Goal: Task Accomplishment & Management: Use online tool/utility

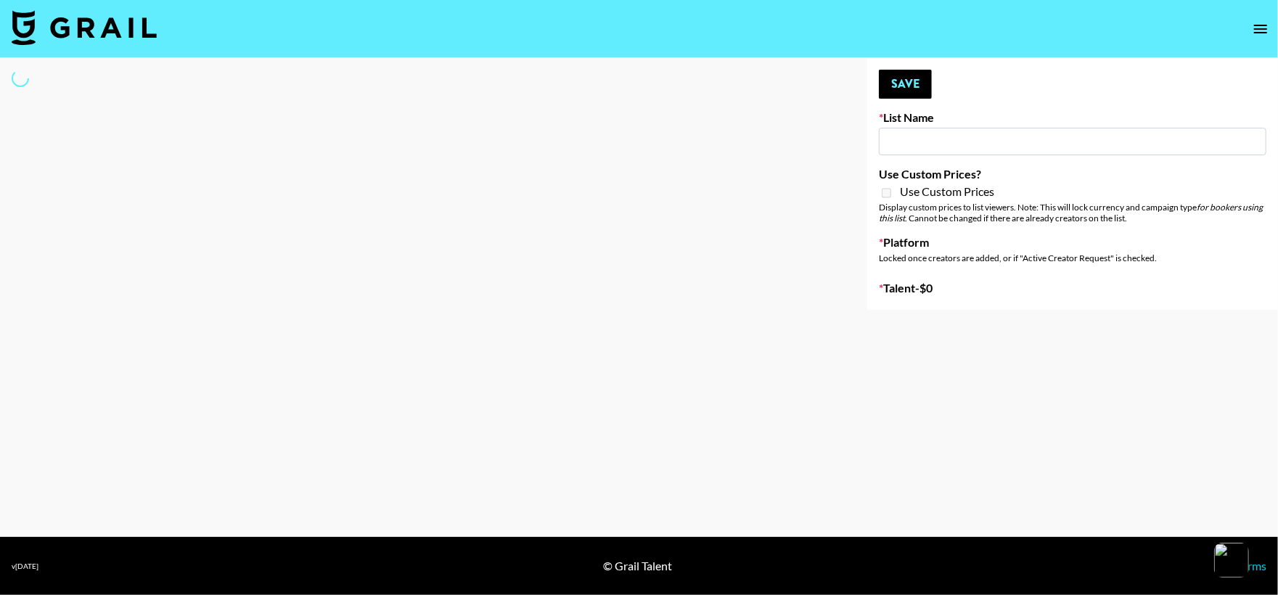
type input "Nicklback - Rockstar"
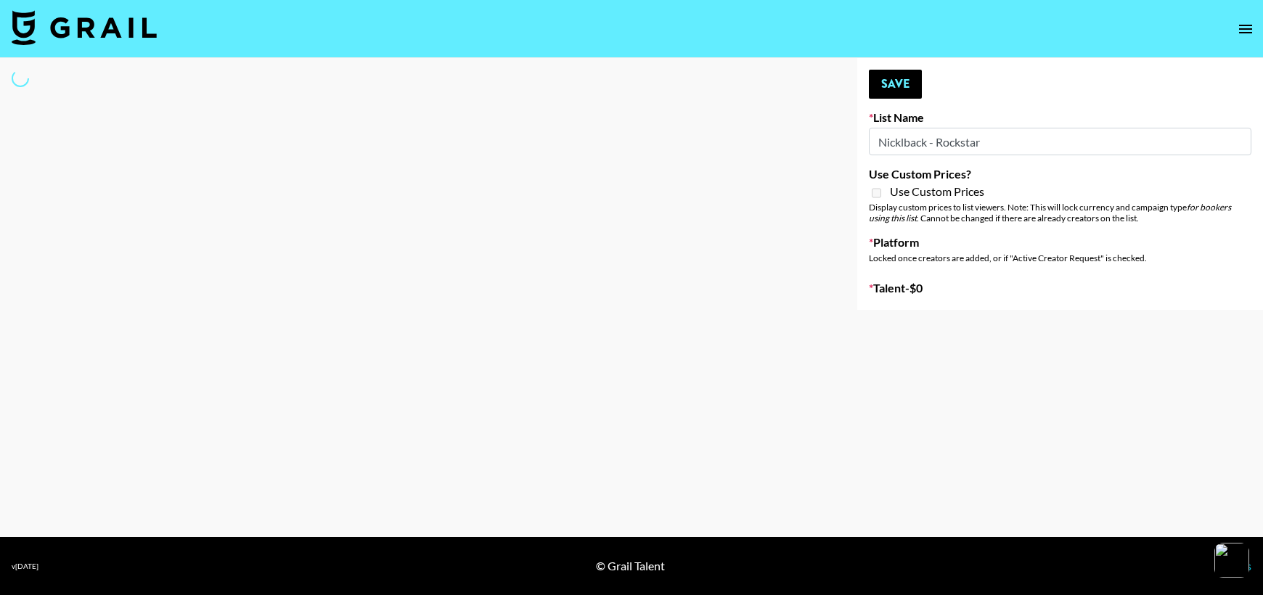
select select "Song"
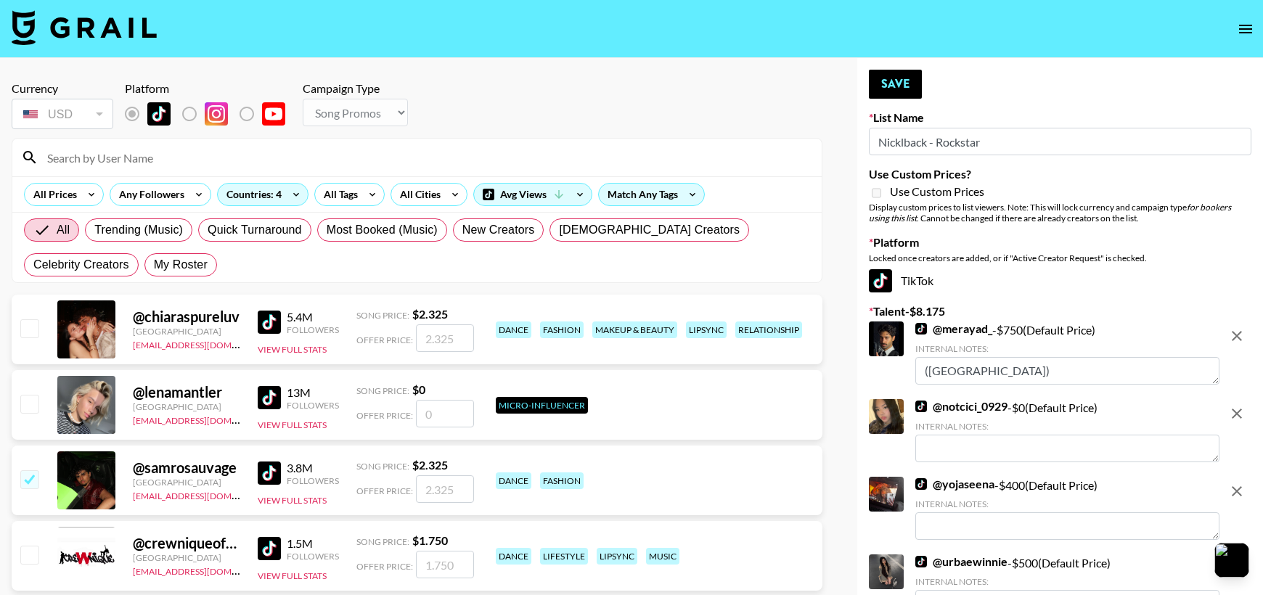
click at [321, 167] on input at bounding box center [425, 157] width 775 height 23
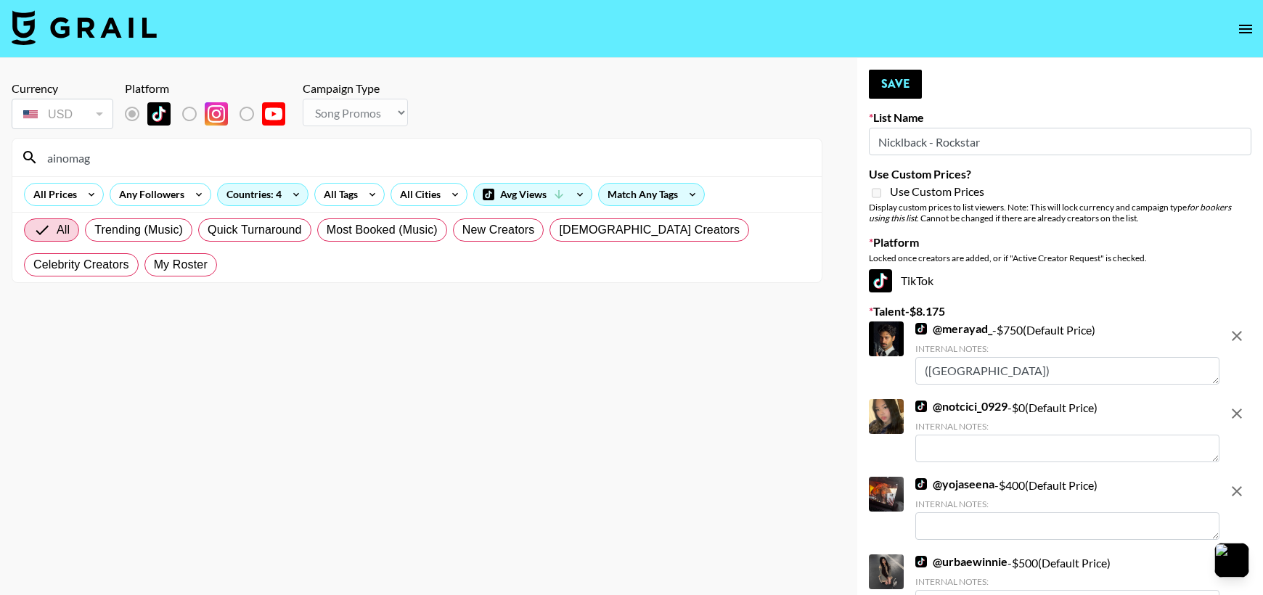
click at [138, 163] on input "ainomag" at bounding box center [425, 157] width 775 height 23
type input "aino"
click at [158, 351] on section "Currency USD USD ​ Platform Campaign Type Choose Type... Song Promos Brand Prom…" at bounding box center [417, 309] width 811 height 479
click at [663, 126] on div "Currency USD USD ​ Platform Campaign Type Choose Type... Song Promos Brand Prom…" at bounding box center [417, 106] width 811 height 51
click at [654, 154] on input "aino" at bounding box center [425, 157] width 775 height 23
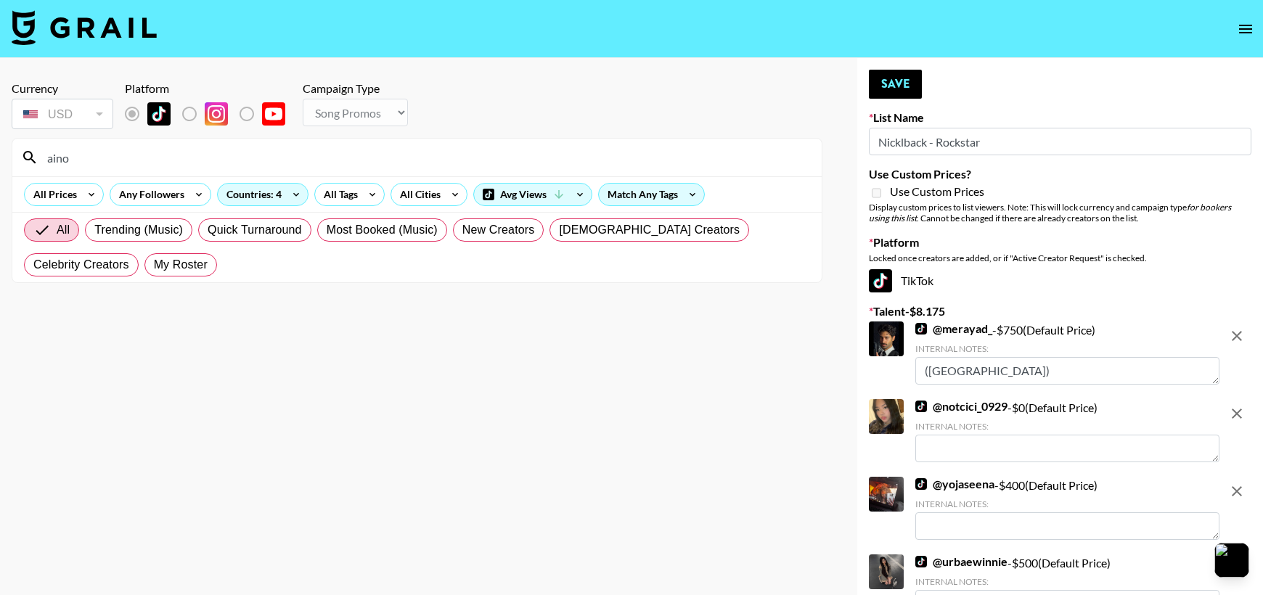
click at [654, 154] on input "aino" at bounding box center [425, 157] width 775 height 23
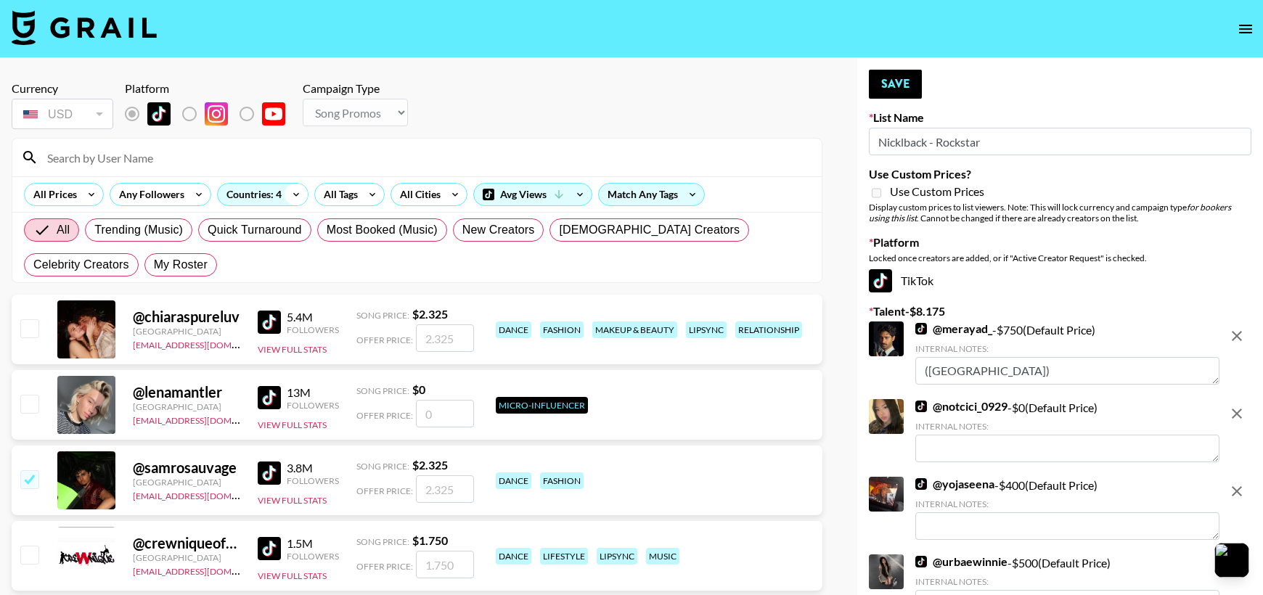
click at [294, 201] on icon at bounding box center [296, 195] width 23 height 22
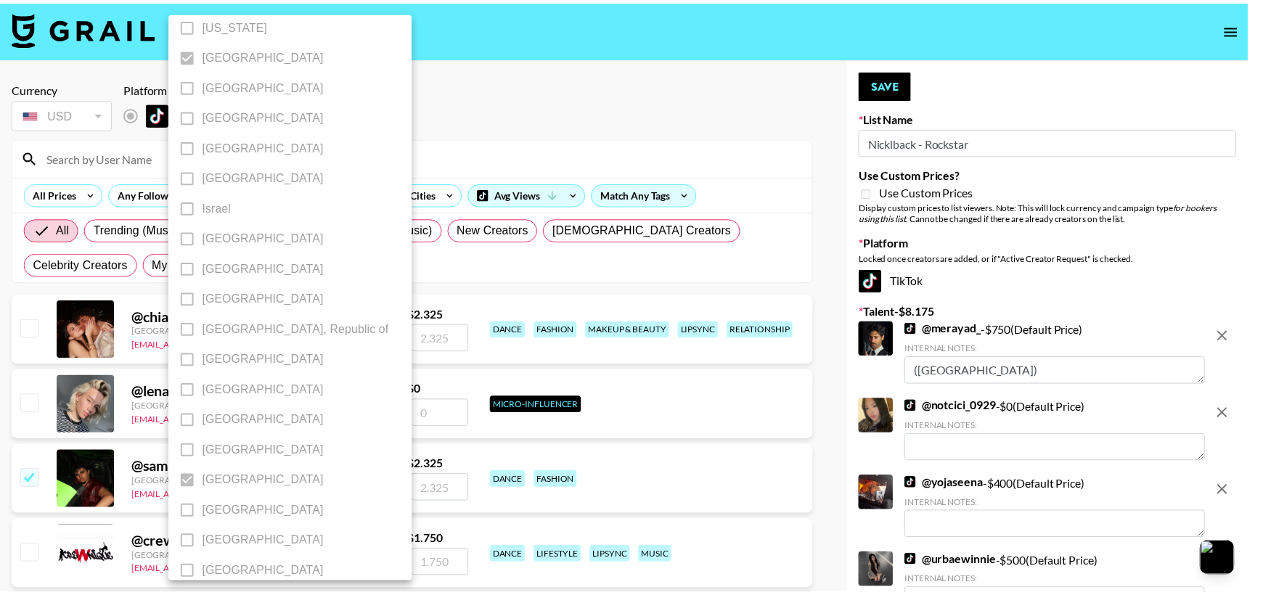
scroll to position [685, 0]
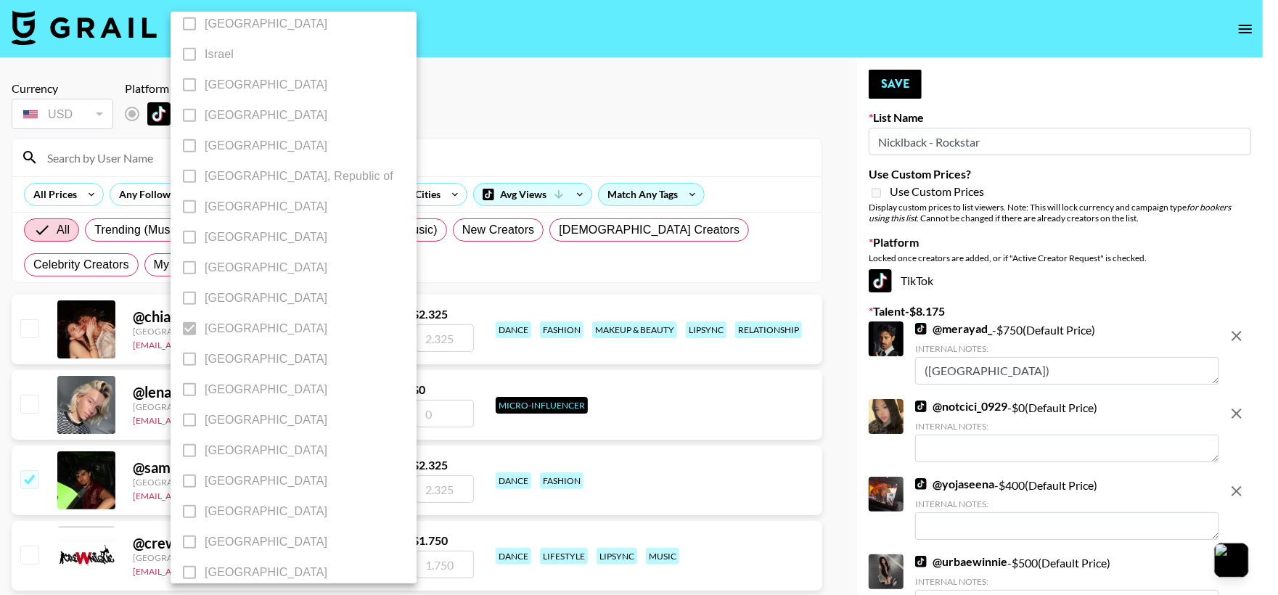
click at [526, 89] on div at bounding box center [639, 297] width 1278 height 595
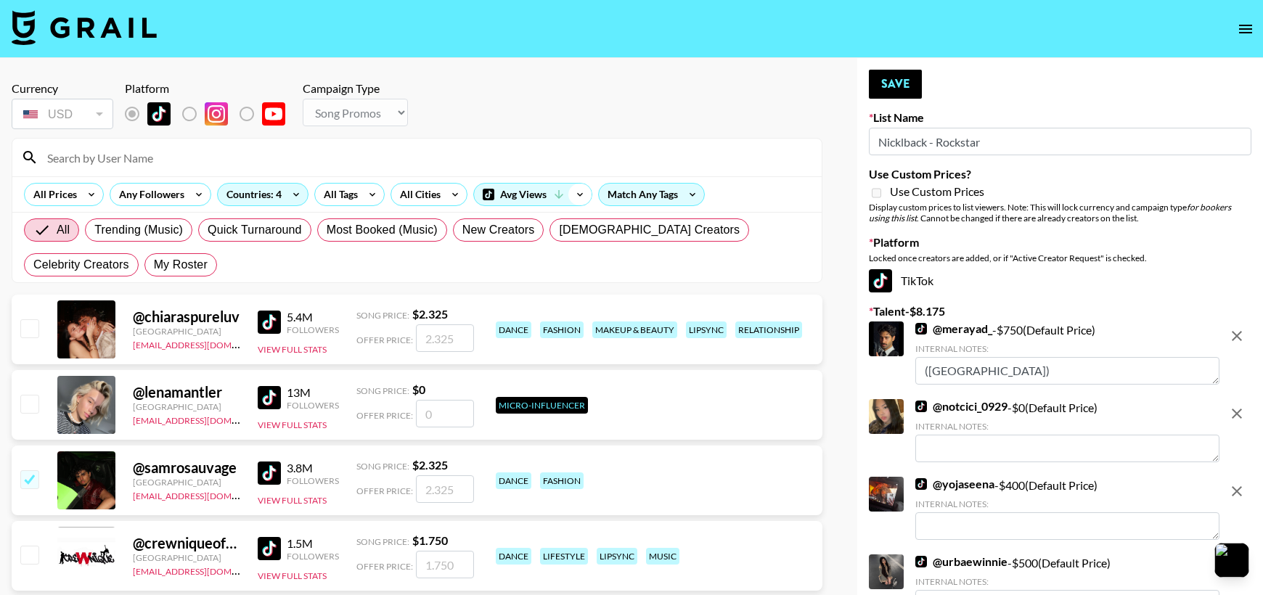
click at [579, 189] on icon at bounding box center [579, 195] width 23 height 22
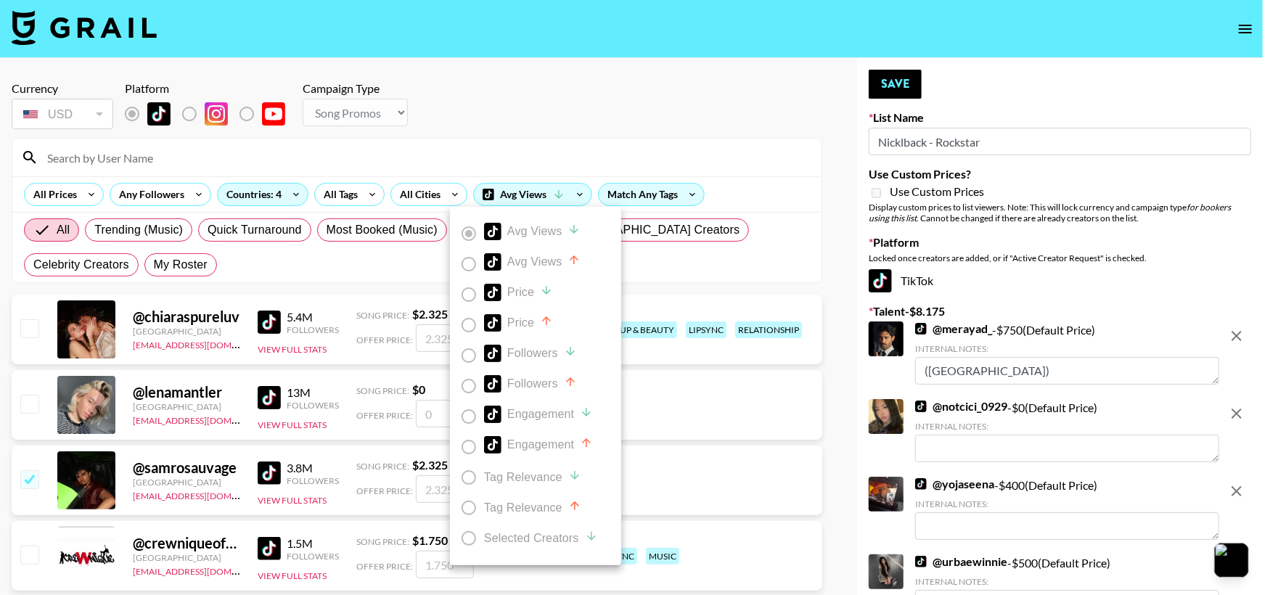
click at [483, 140] on div at bounding box center [639, 297] width 1278 height 595
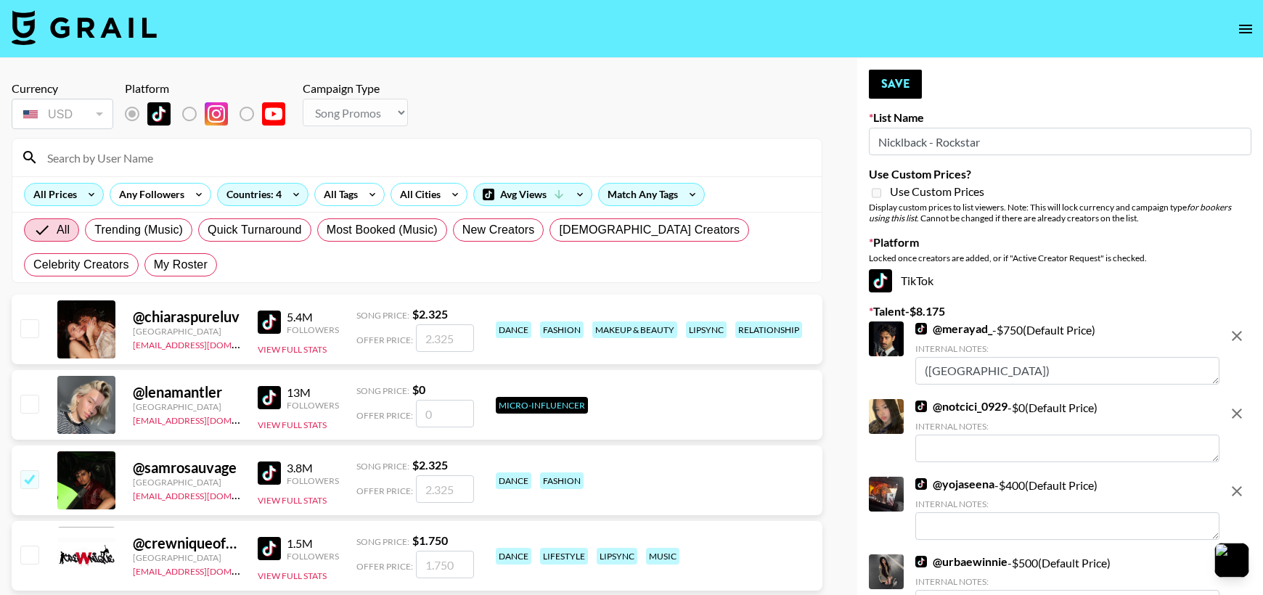
click at [52, 200] on div "All Prices" at bounding box center [52, 195] width 55 height 22
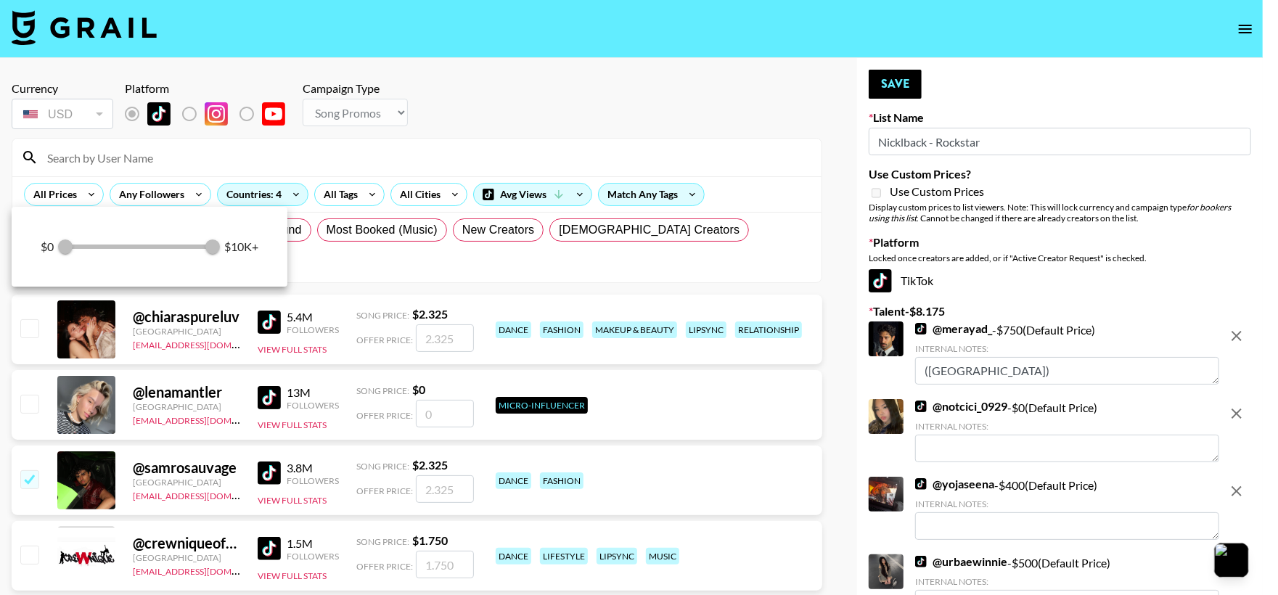
click at [473, 99] on div at bounding box center [639, 297] width 1278 height 595
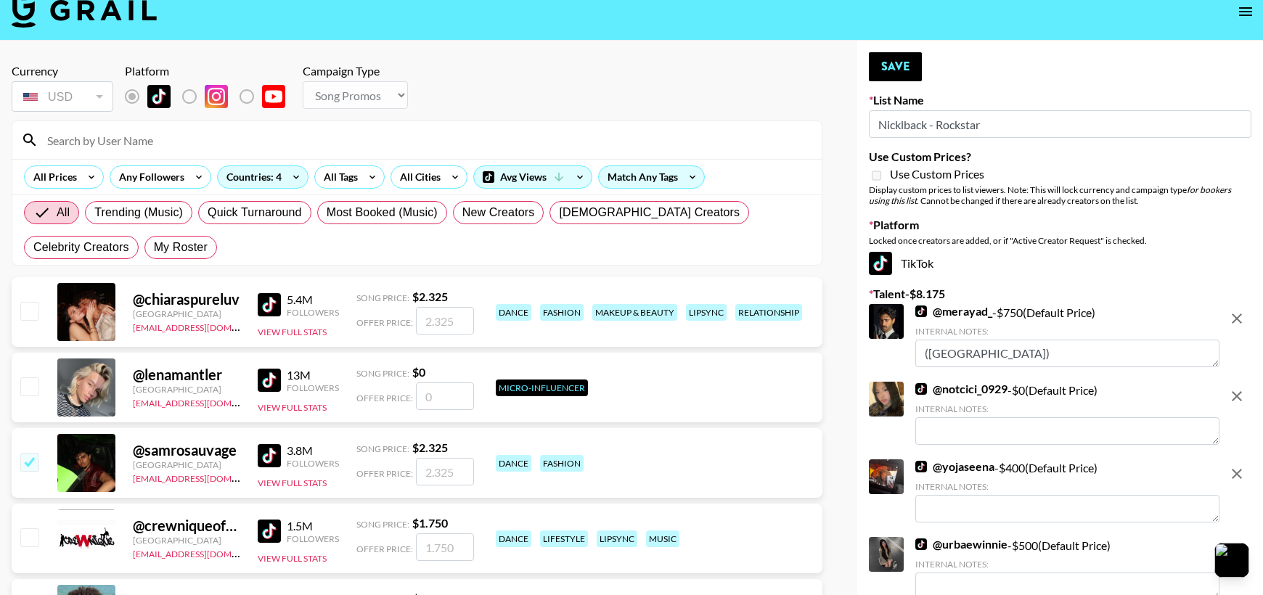
scroll to position [0, 0]
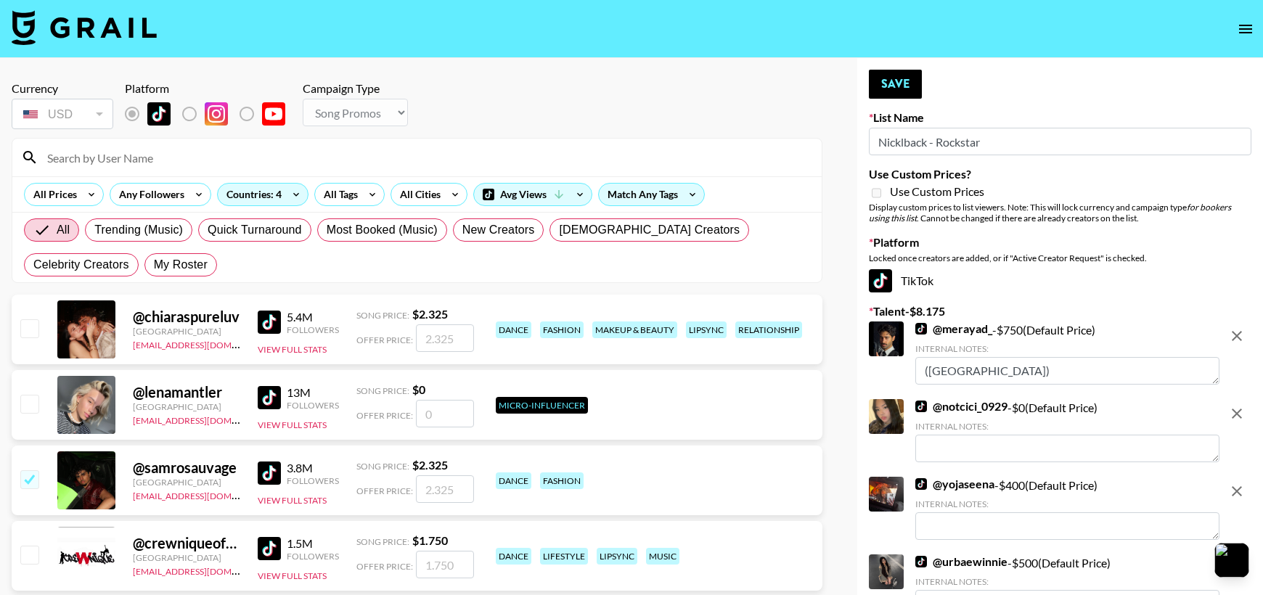
click at [375, 171] on div at bounding box center [416, 158] width 809 height 38
click at [375, 166] on input at bounding box center [425, 157] width 775 height 23
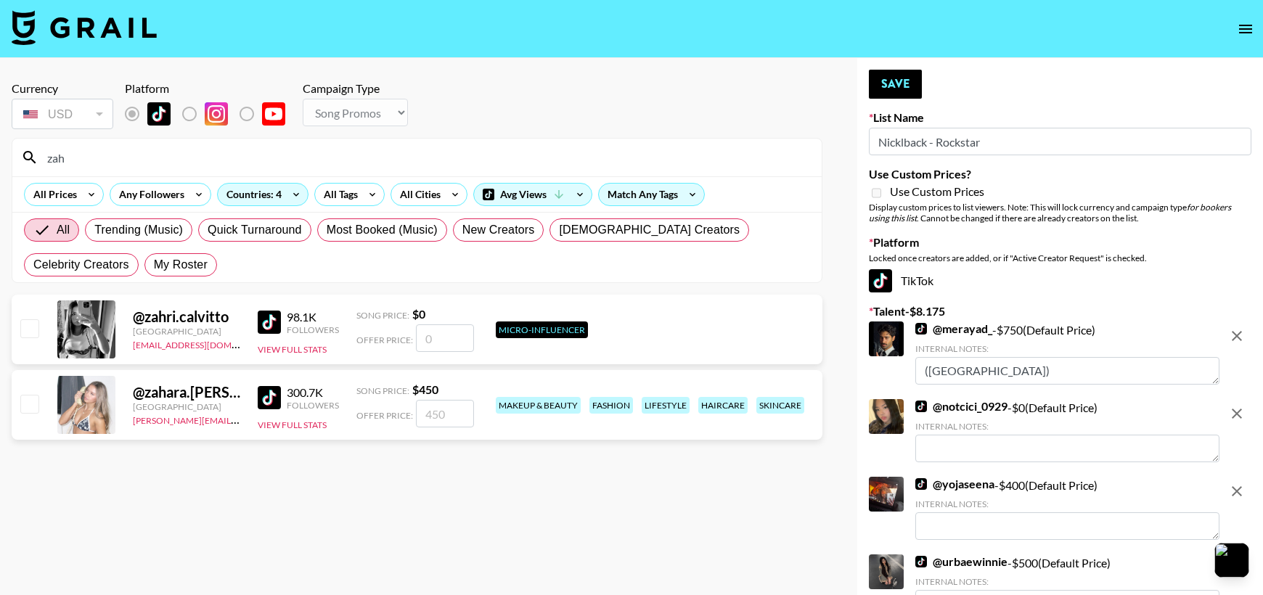
type input "zah"
click at [905, 97] on button "Save" at bounding box center [895, 84] width 53 height 29
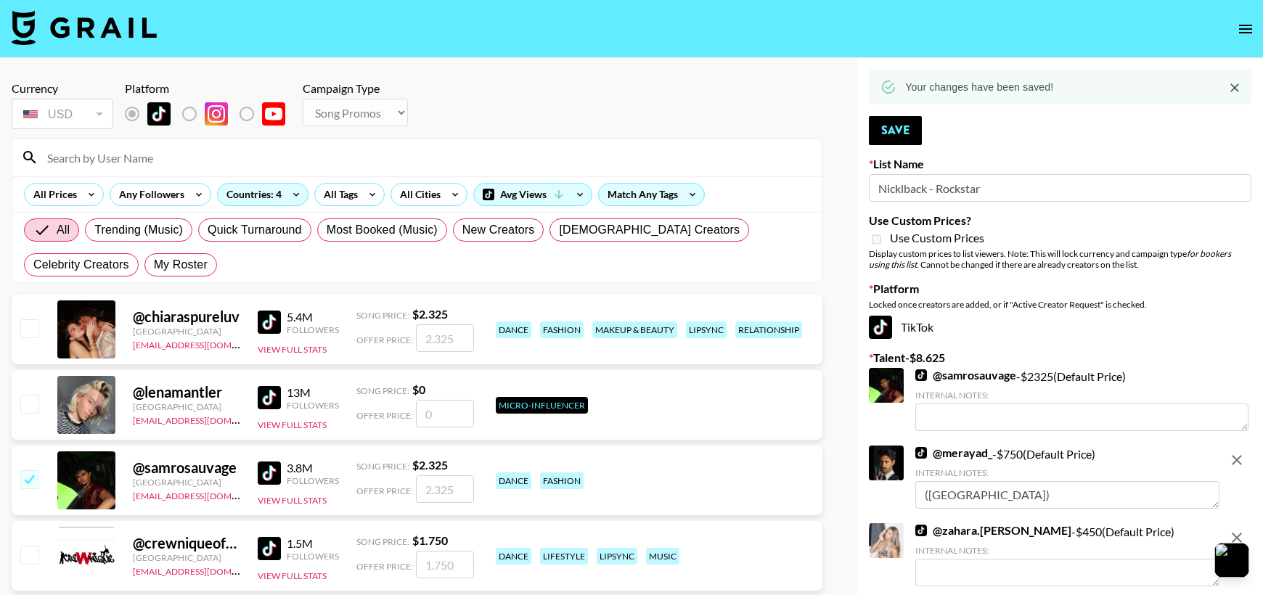
click at [358, 152] on input at bounding box center [425, 157] width 775 height 23
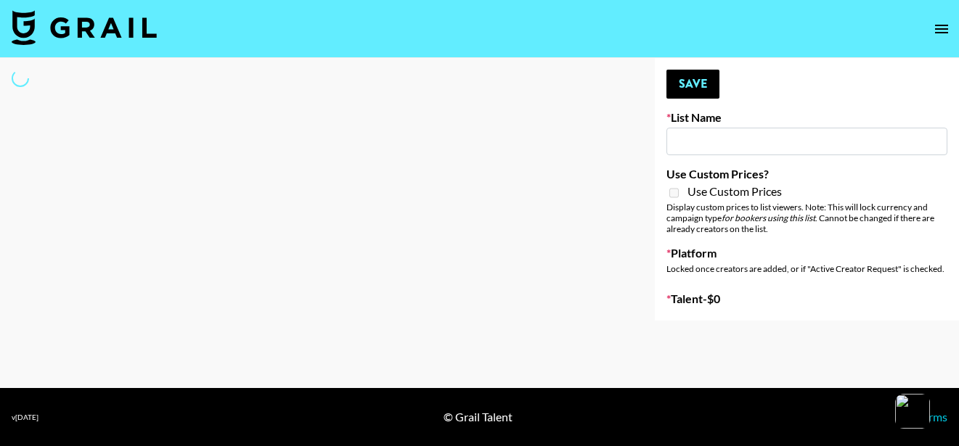
type input "Interscope Song Promo List"
select select "Song"
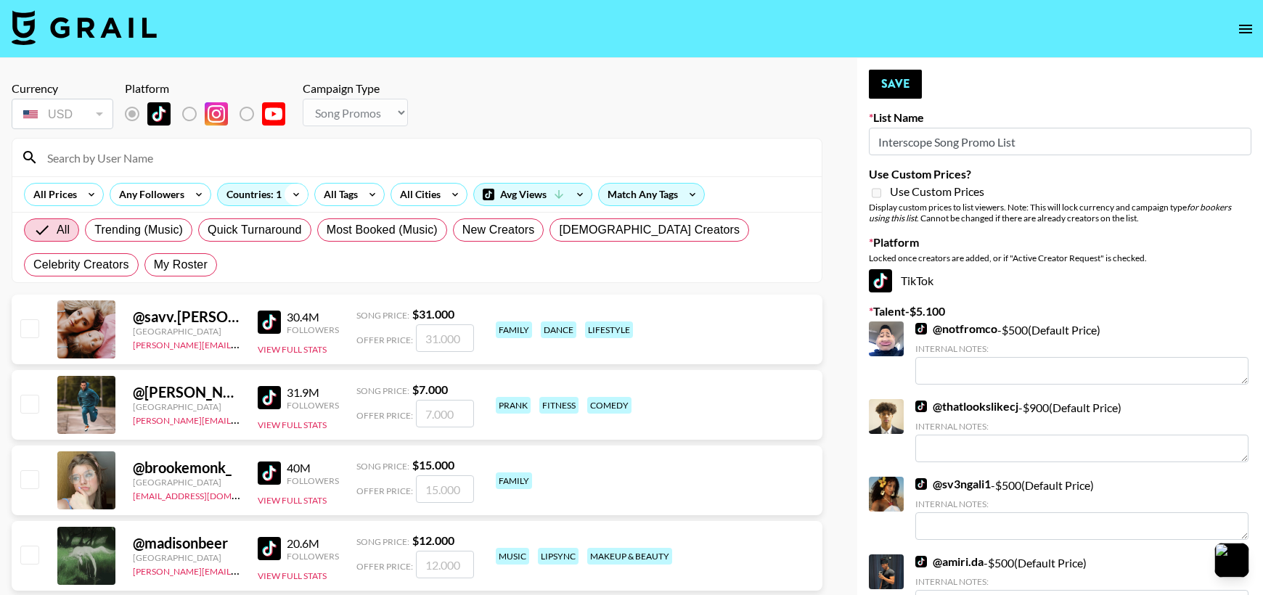
click at [305, 189] on icon at bounding box center [296, 195] width 23 height 22
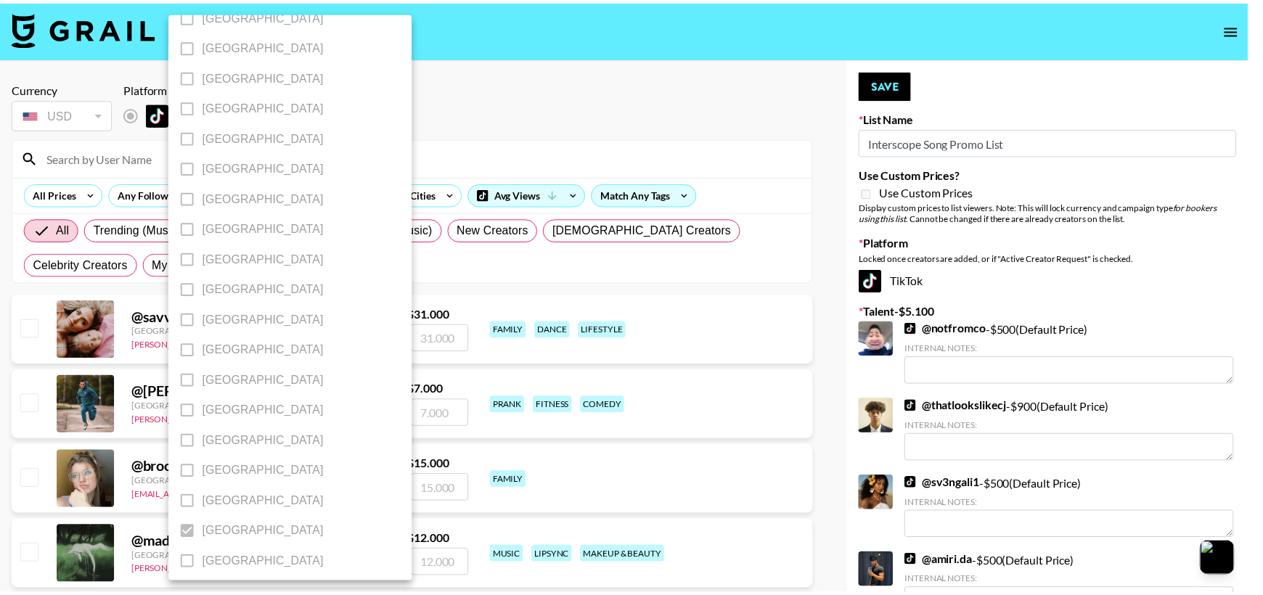
scroll to position [1090, 0]
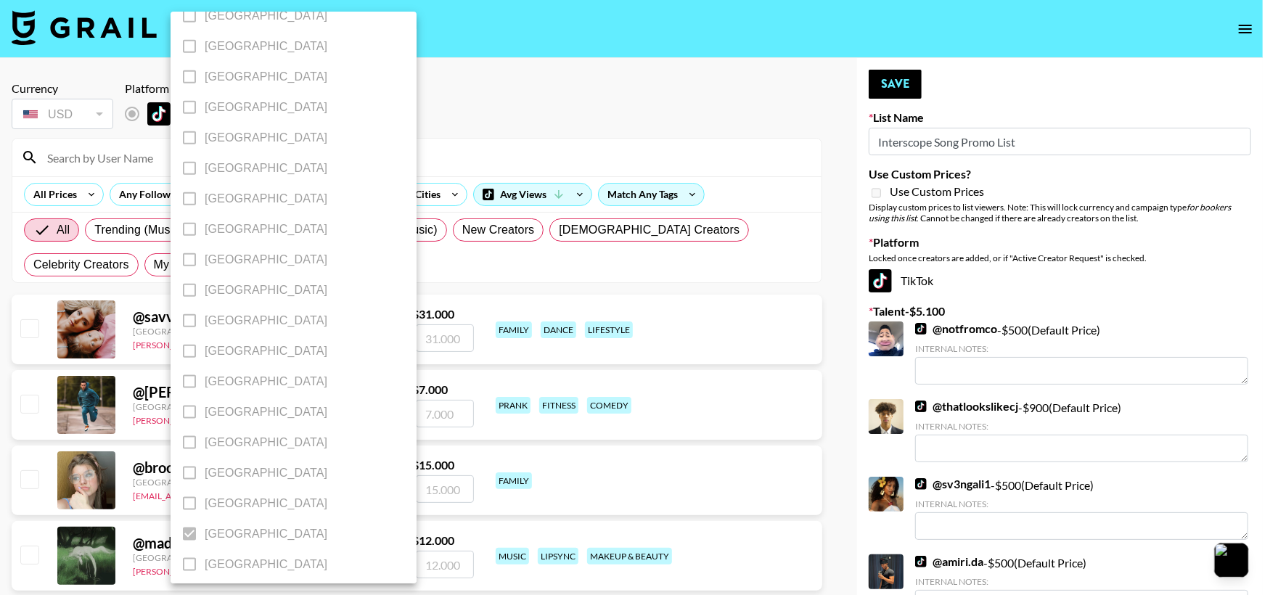
click at [514, 90] on div at bounding box center [639, 297] width 1278 height 595
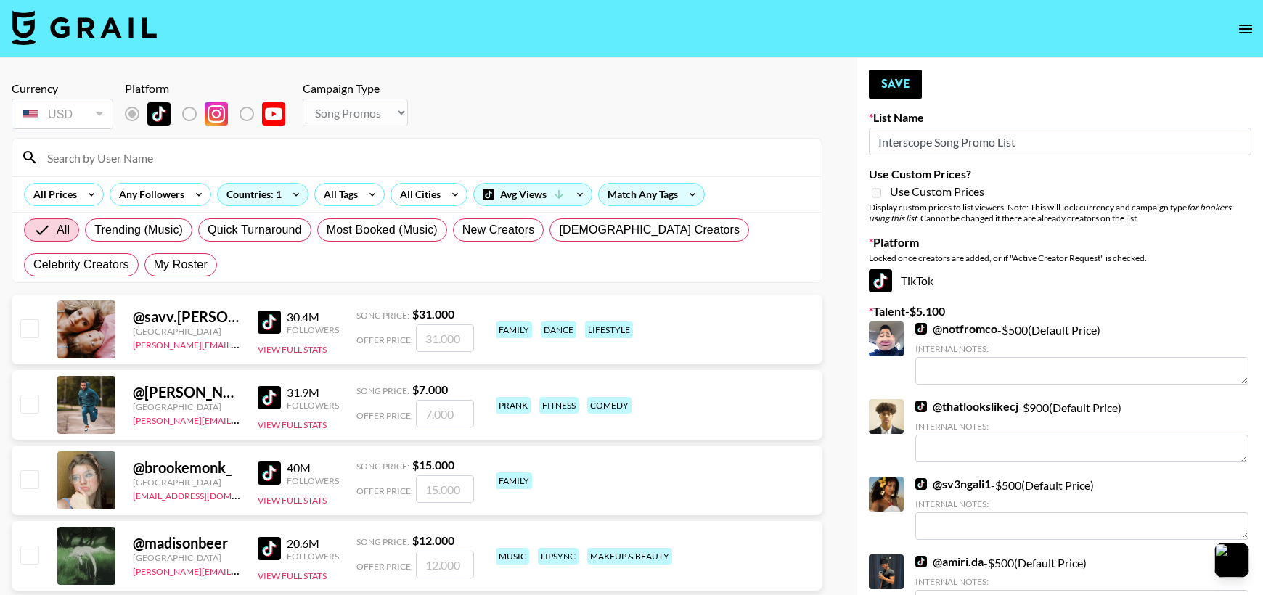
click at [439, 152] on input at bounding box center [425, 157] width 775 height 23
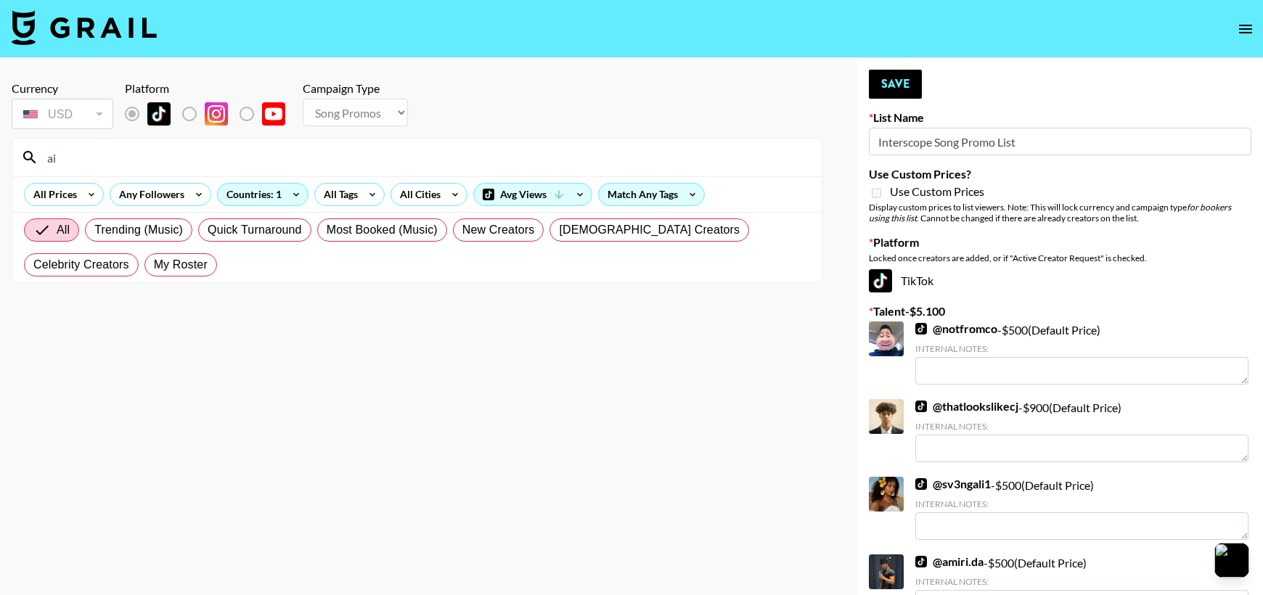
type input "a"
